Goal: Information Seeking & Learning: Compare options

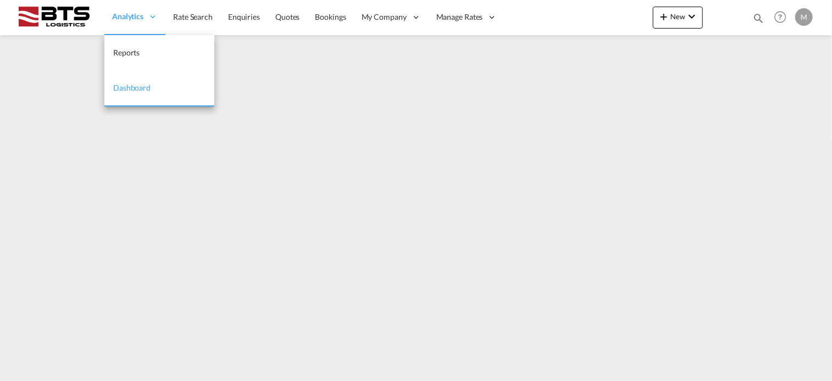
click at [123, 18] on span "Analytics" at bounding box center [127, 16] width 31 height 11
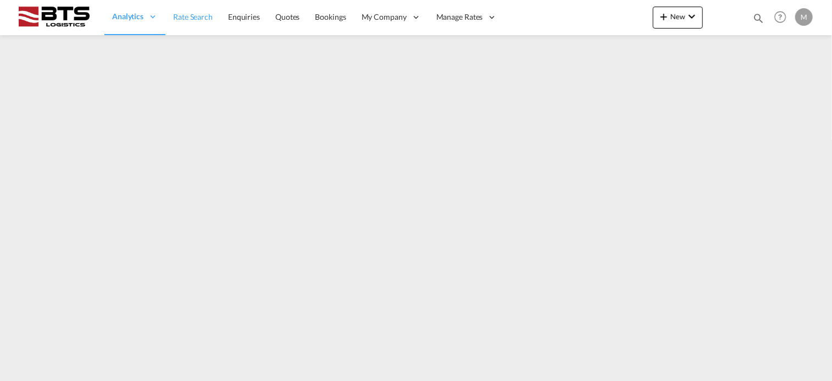
click at [196, 16] on span "Rate Search" at bounding box center [193, 16] width 40 height 9
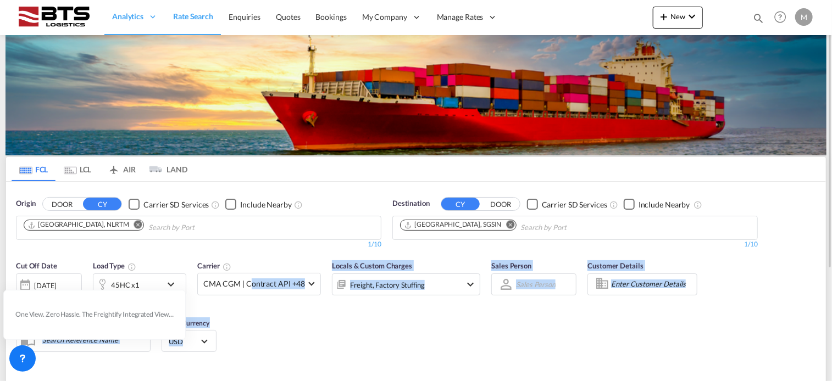
click at [248, 336] on div "Cut Off Date [DATE] [DATE] Load Type 45HC x1 Carrier CMA CGM | Contract API +48…" at bounding box center [416, 308] width 820 height 107
click at [311, 338] on div "Cut Off Date [DATE] [DATE] Load Type 45HC x1 Carrier CMA CGM | Contract API +48…" at bounding box center [416, 308] width 820 height 107
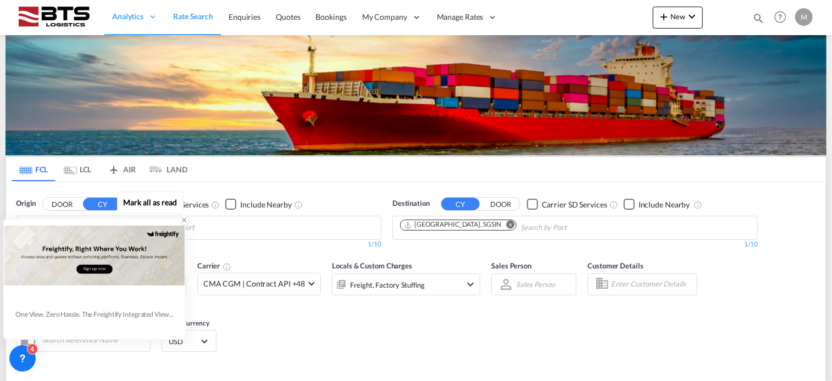
click at [181, 220] on icon at bounding box center [184, 220] width 8 height 8
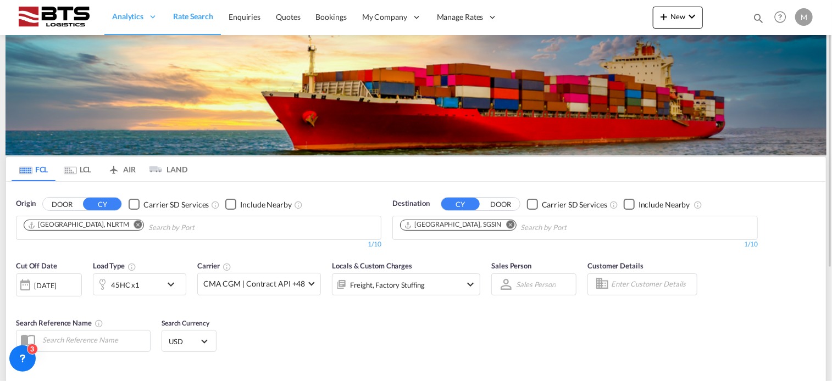
click at [173, 282] on md-icon "icon-chevron-down" at bounding box center [173, 284] width 19 height 13
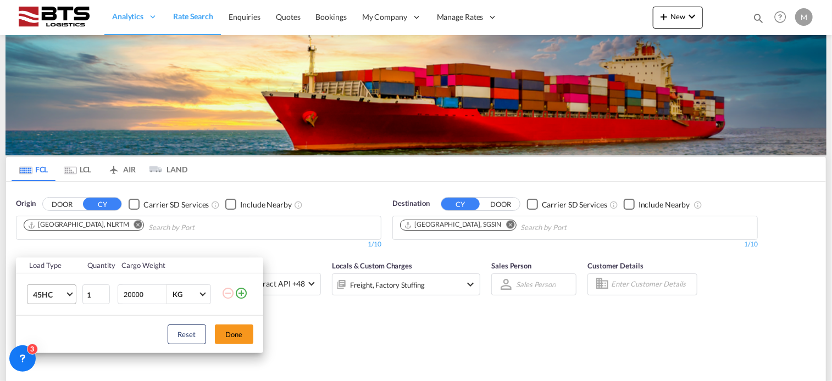
click at [66, 295] on md-select-value "45HC" at bounding box center [54, 294] width 44 height 19
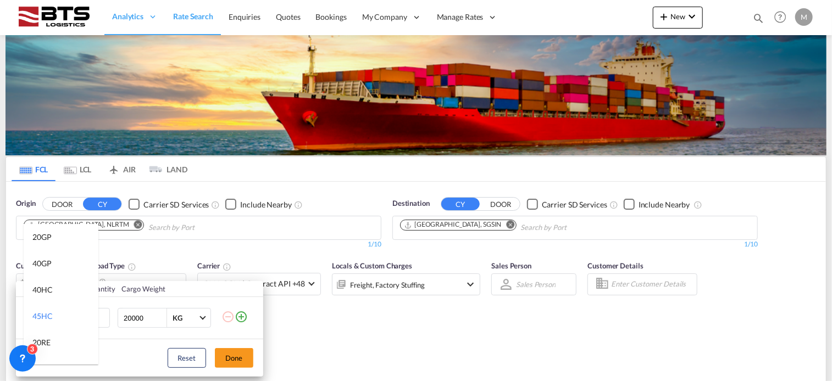
scroll to position [22, 0]
click at [49, 266] on div "40HC" at bounding box center [42, 268] width 20 height 11
click at [240, 359] on button "Done" at bounding box center [234, 358] width 38 height 20
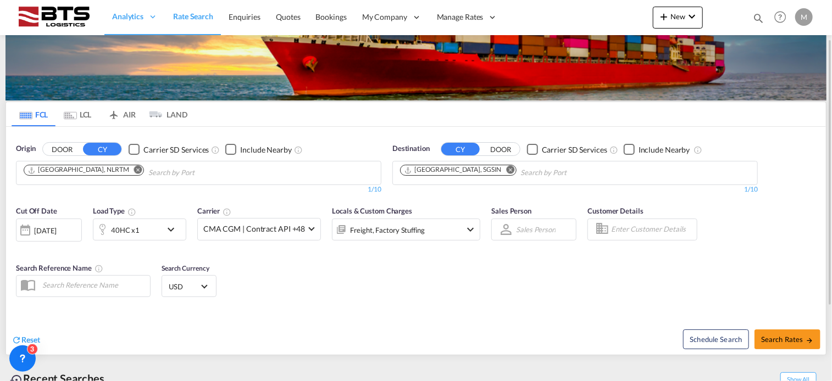
scroll to position [0, 0]
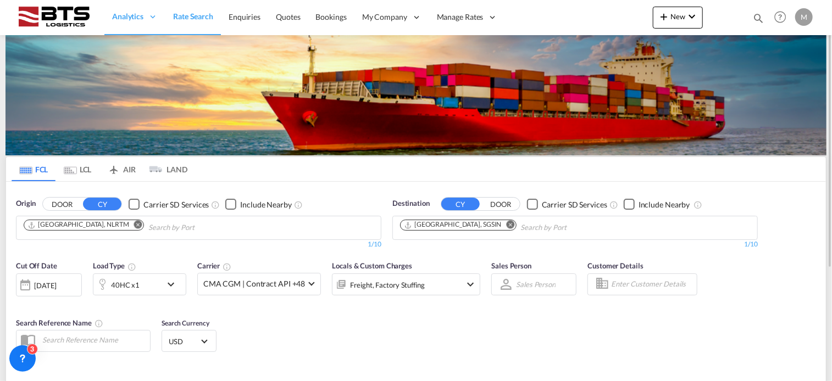
click at [134, 222] on md-icon "Remove" at bounding box center [138, 225] width 8 height 8
click at [506, 227] on md-icon "Remove" at bounding box center [510, 225] width 8 height 8
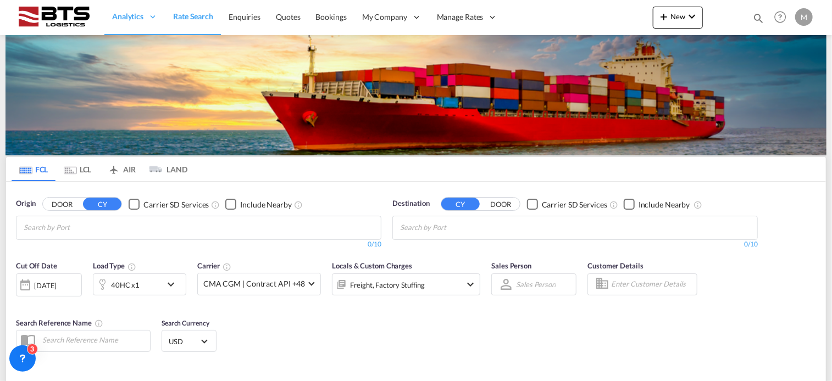
click at [43, 226] on body "Analytics Reports Dashboard Rate Search Enquiries Quotes Bookings" at bounding box center [416, 190] width 832 height 381
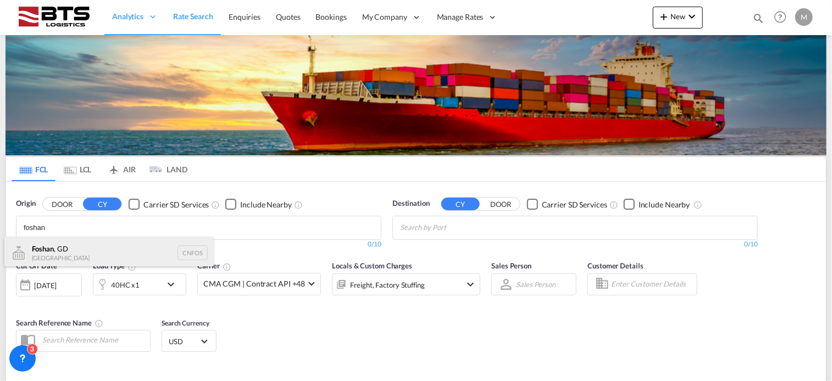
type input "foshan"
click at [42, 248] on div "[GEOGRAPHIC_DATA] , GD [GEOGRAPHIC_DATA] CNFOS" at bounding box center [108, 253] width 209 height 33
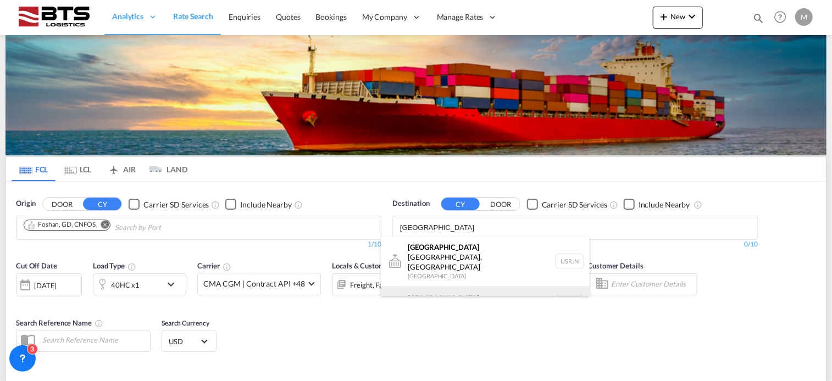
type input "[GEOGRAPHIC_DATA]"
click at [428, 290] on div "[GEOGRAPHIC_DATA] [GEOGRAPHIC_DATA] NLRTM" at bounding box center [485, 302] width 209 height 33
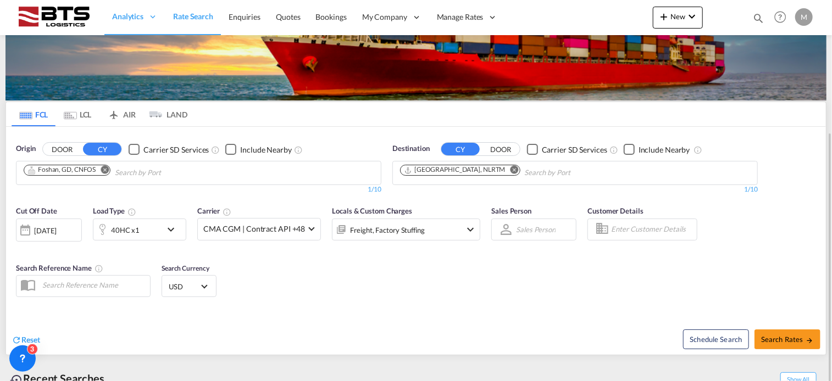
scroll to position [110, 0]
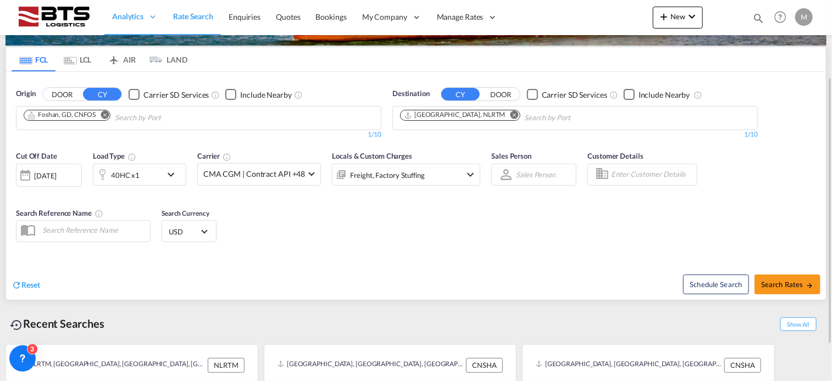
click at [464, 175] on md-icon "icon-chevron-down" at bounding box center [470, 174] width 13 height 13
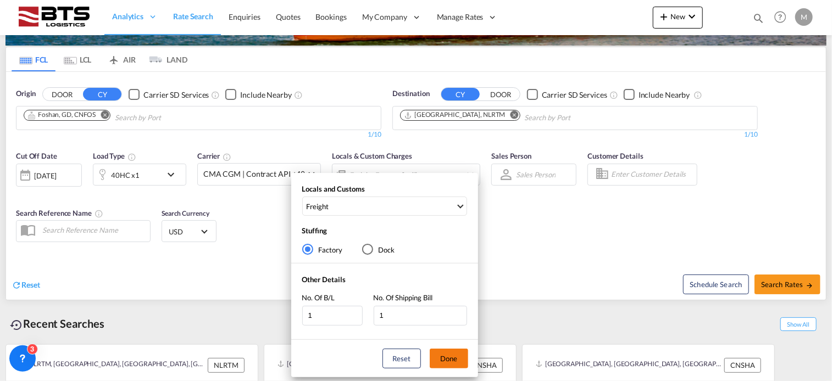
click at [454, 367] on button "Done" at bounding box center [449, 359] width 38 height 20
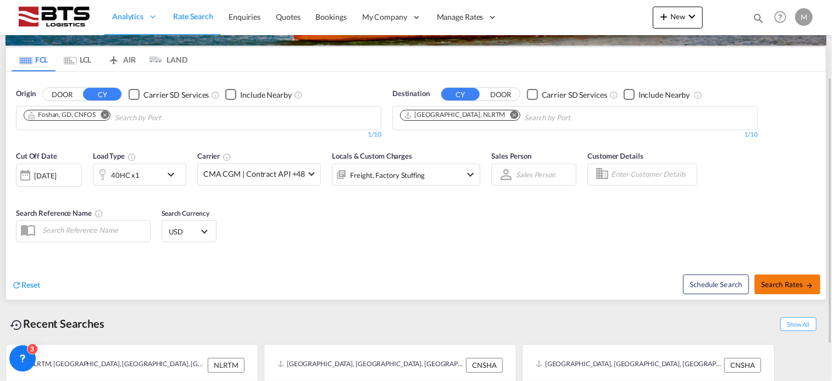
click at [791, 286] on span "Search Rates" at bounding box center [787, 284] width 53 height 9
type input "CNFOS to NLRTM / [DATE]"
